Goal: Information Seeking & Learning: Check status

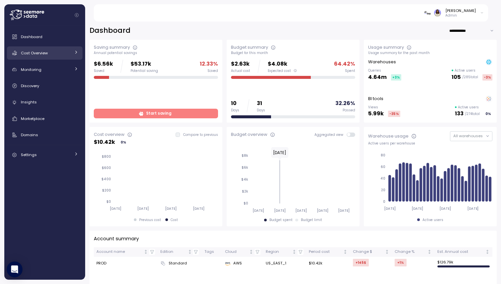
click at [70, 52] on div "Cost Overview" at bounding box center [46, 53] width 50 height 7
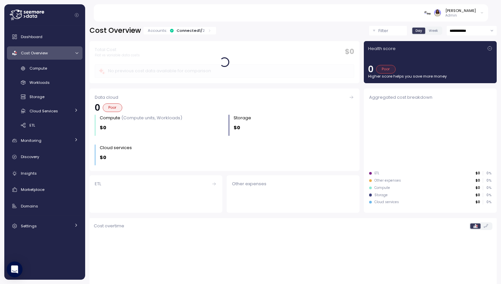
click at [73, 53] on div at bounding box center [76, 53] width 7 height 4
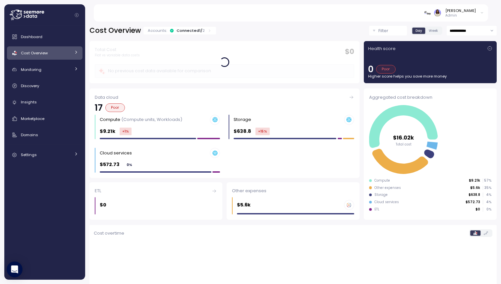
click at [73, 53] on link "Cost Overview" at bounding box center [44, 52] width 75 height 13
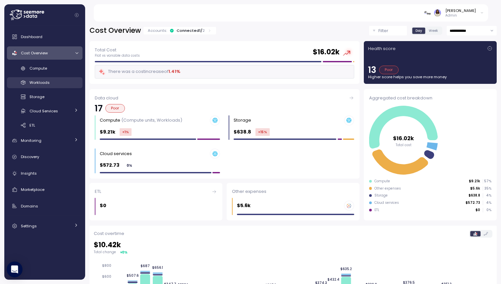
click at [62, 80] on div "Workloads" at bounding box center [53, 82] width 49 height 7
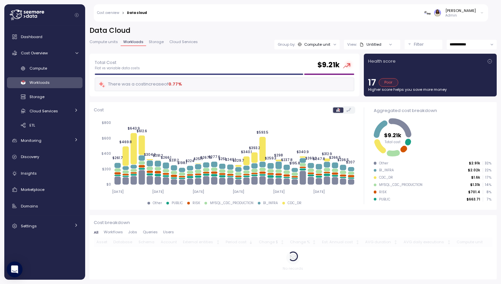
click at [365, 45] on div "Untitled" at bounding box center [370, 44] width 22 height 5
click at [360, 43] on icon at bounding box center [361, 44] width 4 height 4
click at [360, 31] on h2 "Data Cloud" at bounding box center [292, 31] width 407 height 10
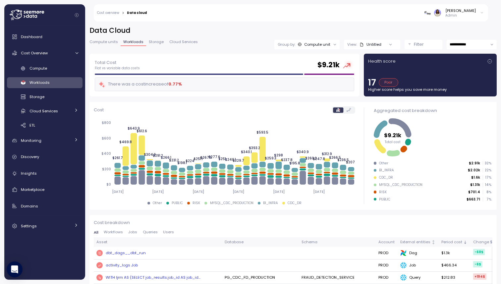
click at [427, 43] on div "Filter" at bounding box center [426, 44] width 25 height 7
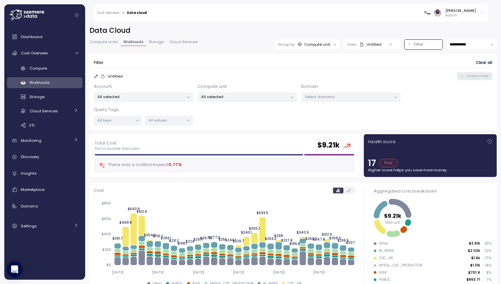
click at [134, 116] on div at bounding box center [136, 120] width 9 height 9
click at [134, 119] on div at bounding box center [136, 120] width 9 height 9
click at [139, 121] on icon at bounding box center [137, 120] width 4 height 4
click at [182, 120] on p "All values" at bounding box center [165, 120] width 35 height 5
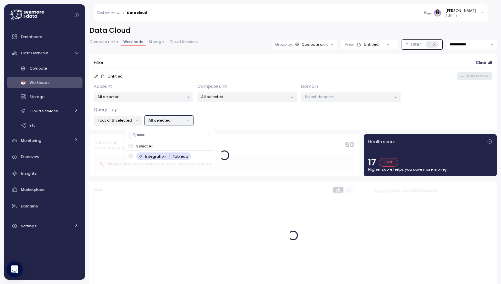
click at [240, 114] on div "Account All selected Compute unit All selected Domain Select domains Query Tags…" at bounding box center [293, 104] width 398 height 42
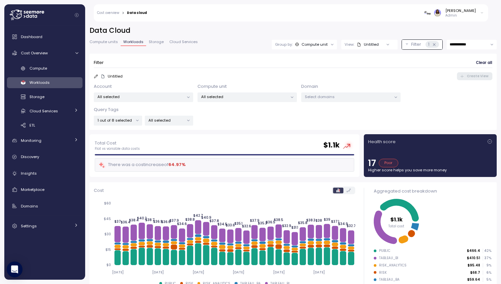
click at [378, 44] on div at bounding box center [387, 44] width 19 height 9
click at [388, 43] on icon at bounding box center [387, 44] width 4 height 4
click at [381, 44] on div at bounding box center [387, 44] width 19 height 9
click at [111, 76] on p "Untitled" at bounding box center [115, 76] width 15 height 5
click at [113, 75] on p "Untitled" at bounding box center [115, 76] width 15 height 5
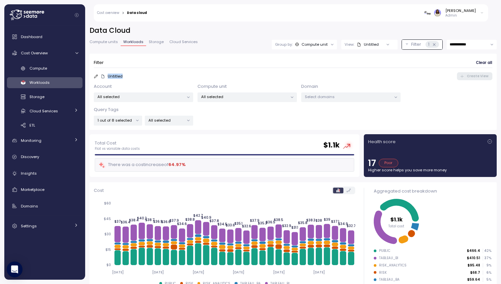
click at [113, 75] on p "Untitled" at bounding box center [115, 76] width 15 height 5
click at [95, 75] on icon at bounding box center [96, 76] width 4 height 4
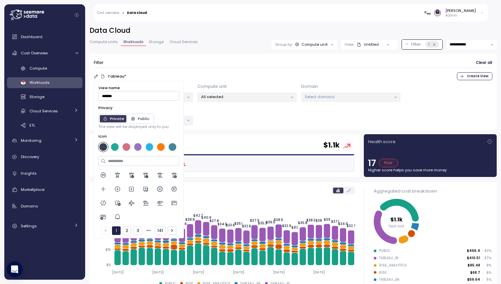
type input "*******"
click at [140, 119] on div "Public" at bounding box center [139, 119] width 19 height 6
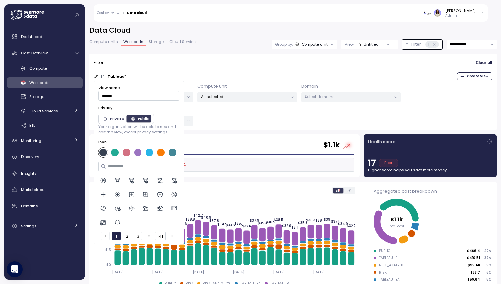
click at [119, 118] on div "Private" at bounding box center [113, 119] width 21 height 6
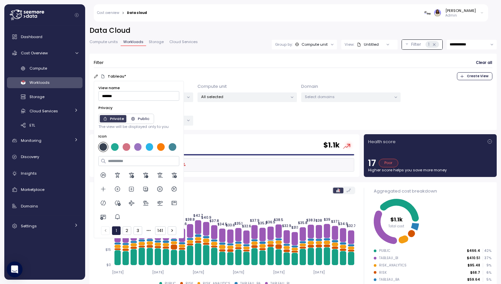
click at [138, 117] on div "Public" at bounding box center [139, 119] width 19 height 6
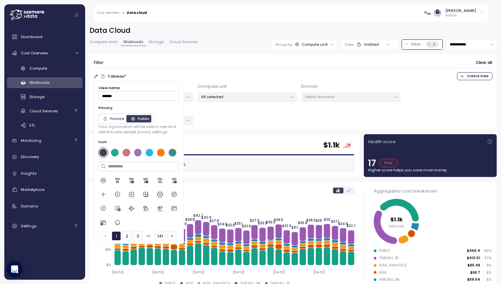
click at [120, 118] on div "Private" at bounding box center [113, 119] width 21 height 6
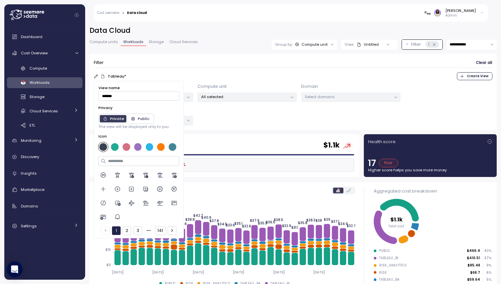
click at [138, 117] on div "Public" at bounding box center [139, 119] width 19 height 6
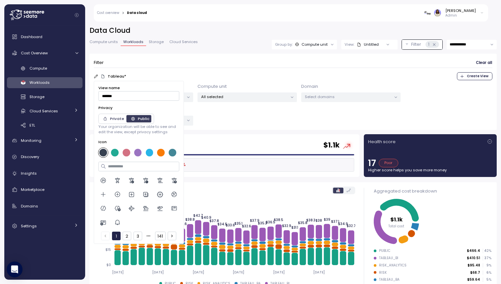
click at [115, 151] on div at bounding box center [115, 153] width 8 height 8
click at [104, 150] on div at bounding box center [103, 153] width 8 height 8
click at [233, 119] on div "Account All selected Compute unit All selected Domain Select domains Query Tags…" at bounding box center [293, 104] width 398 height 42
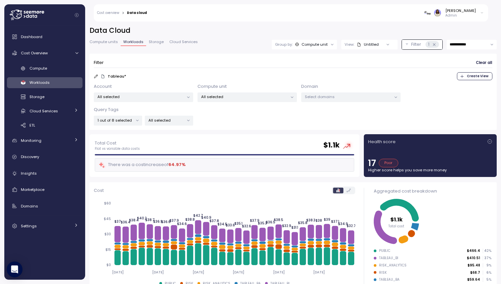
click at [466, 76] on span "Create View" at bounding box center [474, 76] width 28 height 7
click at [366, 43] on div "Tableau" at bounding box center [367, 44] width 23 height 5
click at [291, 72] on div "Tableau * Update View" at bounding box center [293, 76] width 398 height 8
click at [366, 45] on div "Tableau" at bounding box center [367, 44] width 23 height 5
click at [354, 61] on input at bounding box center [367, 59] width 43 height 8
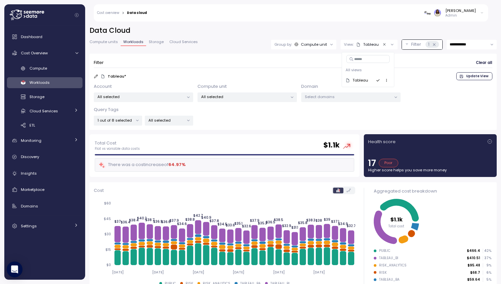
click at [321, 64] on div "Filter Clear all" at bounding box center [293, 63] width 398 height 10
click at [383, 43] on icon "Clear value" at bounding box center [384, 44] width 4 height 4
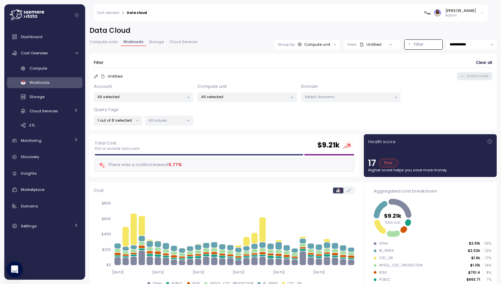
click at [390, 43] on icon at bounding box center [390, 44] width 4 height 4
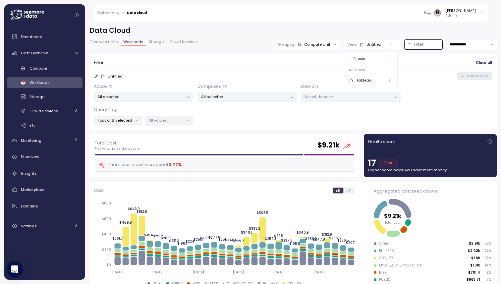
click at [372, 80] on div "Tableau" at bounding box center [371, 80] width 44 height 8
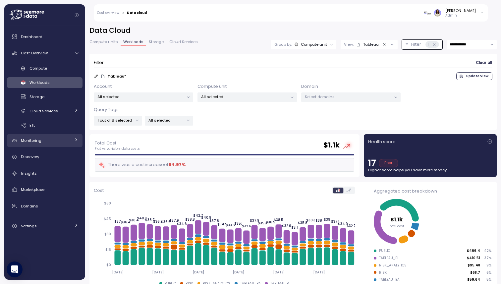
click at [79, 138] on link "Monitoring" at bounding box center [44, 140] width 75 height 13
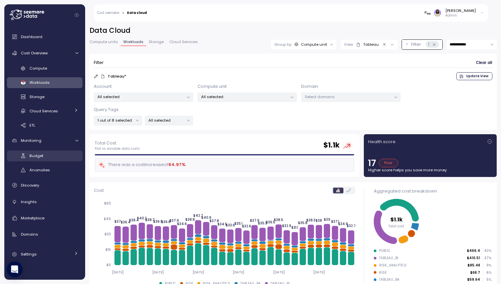
click at [70, 154] on div "Budget" at bounding box center [53, 155] width 49 height 7
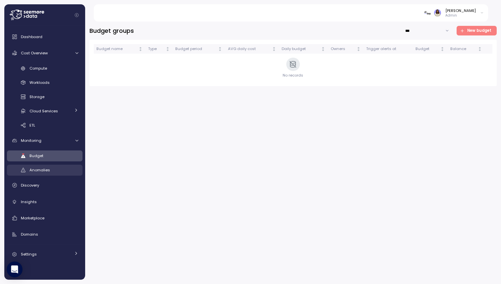
click at [55, 170] on div "Anomalies" at bounding box center [53, 170] width 49 height 7
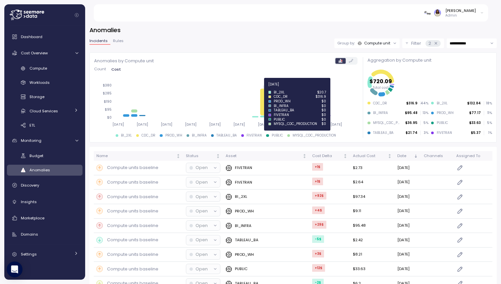
click at [264, 100] on icon at bounding box center [264, 101] width 6 height 27
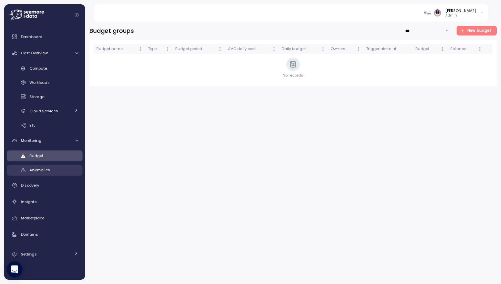
click at [46, 169] on span "Anomalies" at bounding box center [39, 169] width 21 height 5
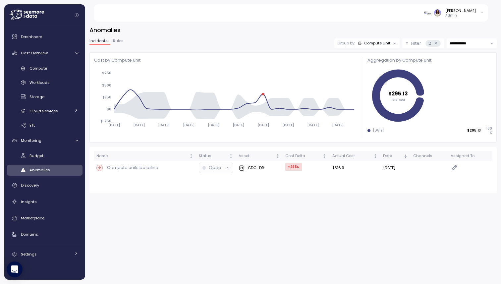
click at [119, 42] on span "Rules" at bounding box center [118, 41] width 11 height 4
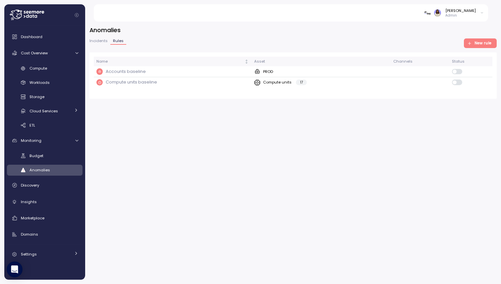
click at [99, 39] on span "Incidents" at bounding box center [98, 41] width 18 height 4
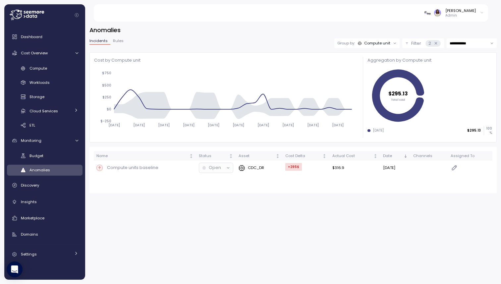
click at [436, 42] on icon at bounding box center [435, 43] width 4 height 4
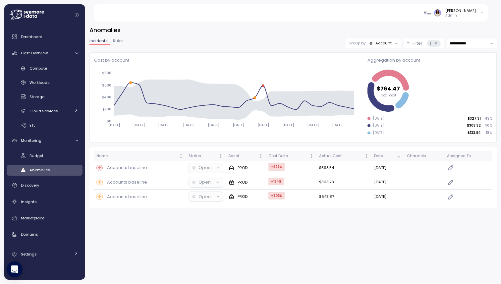
click at [433, 40] on div "1" at bounding box center [433, 43] width 14 height 7
click at [435, 42] on icon at bounding box center [435, 43] width 4 height 4
click at [68, 158] on div "Budget" at bounding box center [53, 155] width 49 height 7
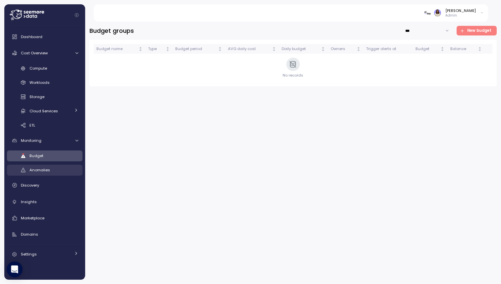
click at [65, 168] on div "Anomalies" at bounding box center [53, 170] width 49 height 7
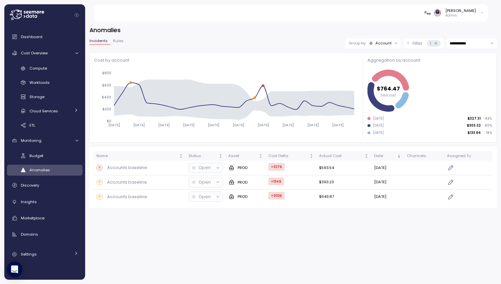
click at [434, 42] on icon at bounding box center [435, 43] width 4 height 4
click at [42, 156] on span "Budget" at bounding box center [36, 155] width 14 height 5
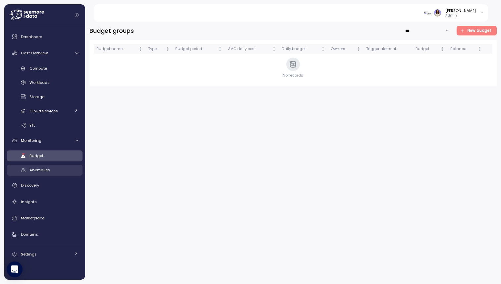
click at [41, 169] on span "Anomalies" at bounding box center [39, 169] width 21 height 5
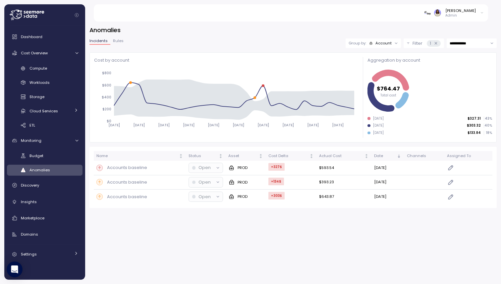
click at [113, 42] on span "Rules" at bounding box center [118, 41] width 11 height 4
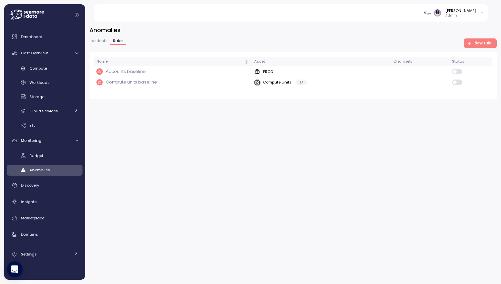
click at [100, 43] on span "Incidents" at bounding box center [98, 41] width 18 height 4
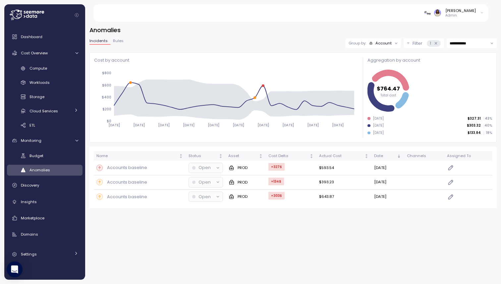
click at [389, 42] on div "Account" at bounding box center [383, 42] width 16 height 5
click at [383, 69] on p "Compute unit" at bounding box center [379, 68] width 26 height 5
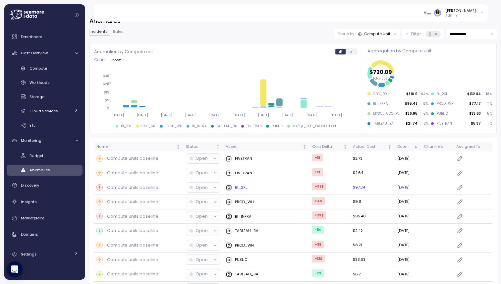
scroll to position [5, 0]
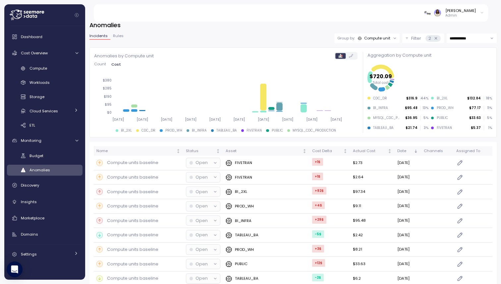
click at [98, 63] on span "Count" at bounding box center [100, 64] width 12 height 4
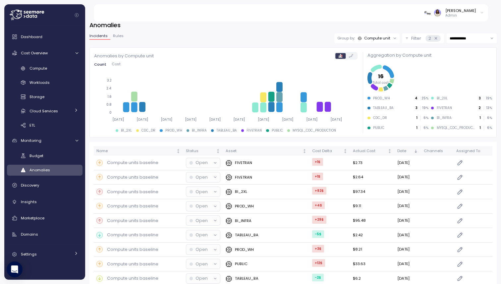
click at [114, 62] on span "Cost" at bounding box center [116, 64] width 9 height 4
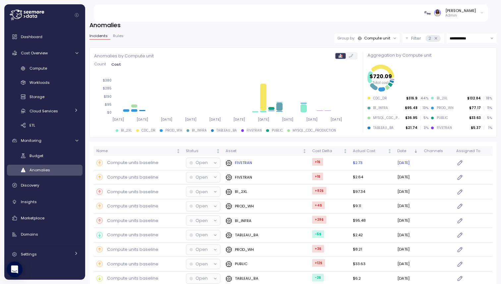
click at [214, 164] on icon at bounding box center [215, 163] width 4 height 4
click at [214, 161] on icon at bounding box center [215, 163] width 4 height 4
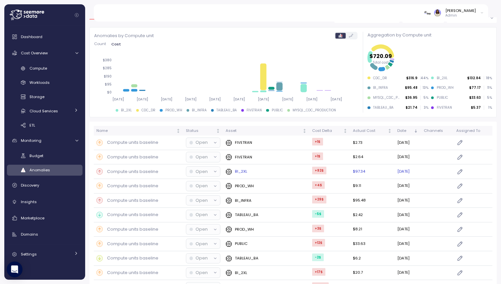
scroll to position [0, 0]
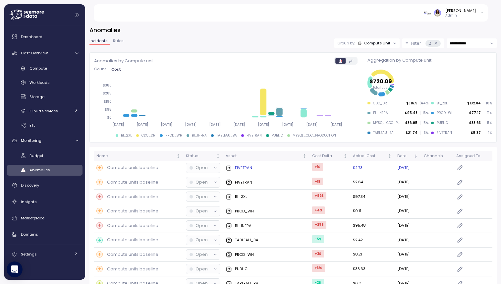
click at [211, 168] on div at bounding box center [214, 167] width 9 height 9
click at [461, 39] on input "**********" at bounding box center [471, 43] width 50 height 10
click at [463, 74] on span "Last 7 days" at bounding box center [460, 75] width 22 height 6
type input "**********"
